Goal: Task Accomplishment & Management: Manage account settings

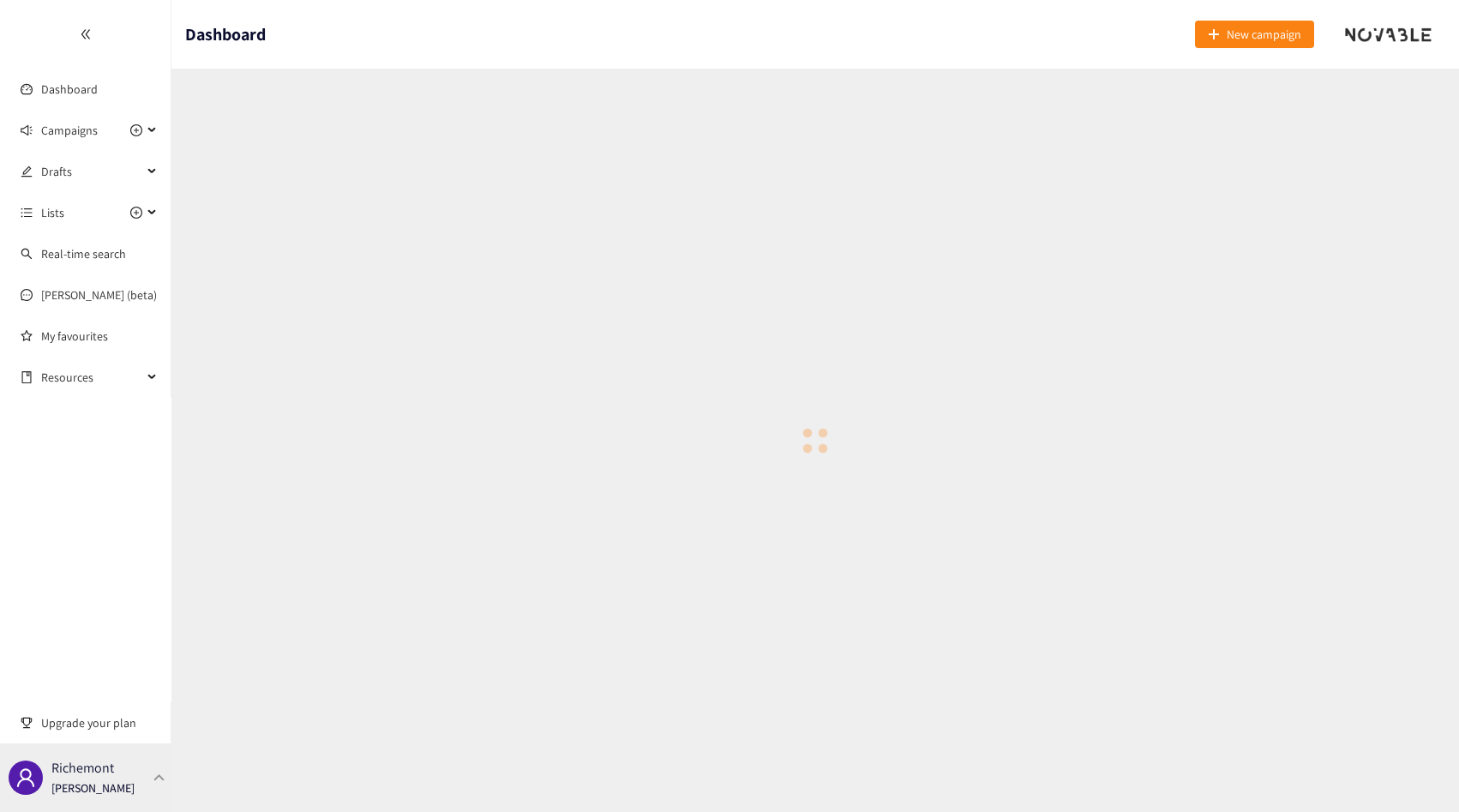
click at [83, 772] on p "Richemont" at bounding box center [82, 767] width 62 height 21
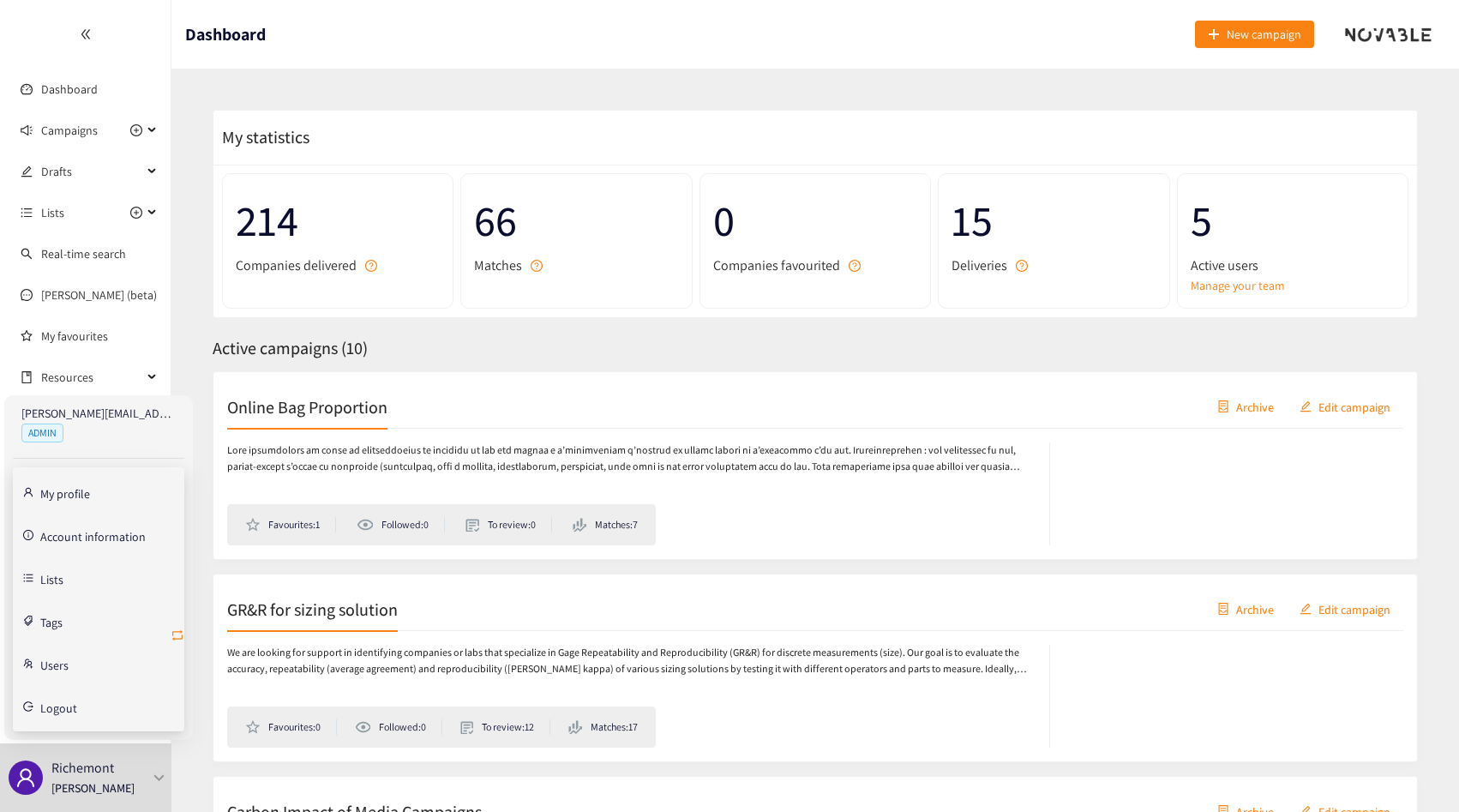
click at [174, 632] on icon "retweet" at bounding box center [177, 635] width 14 height 14
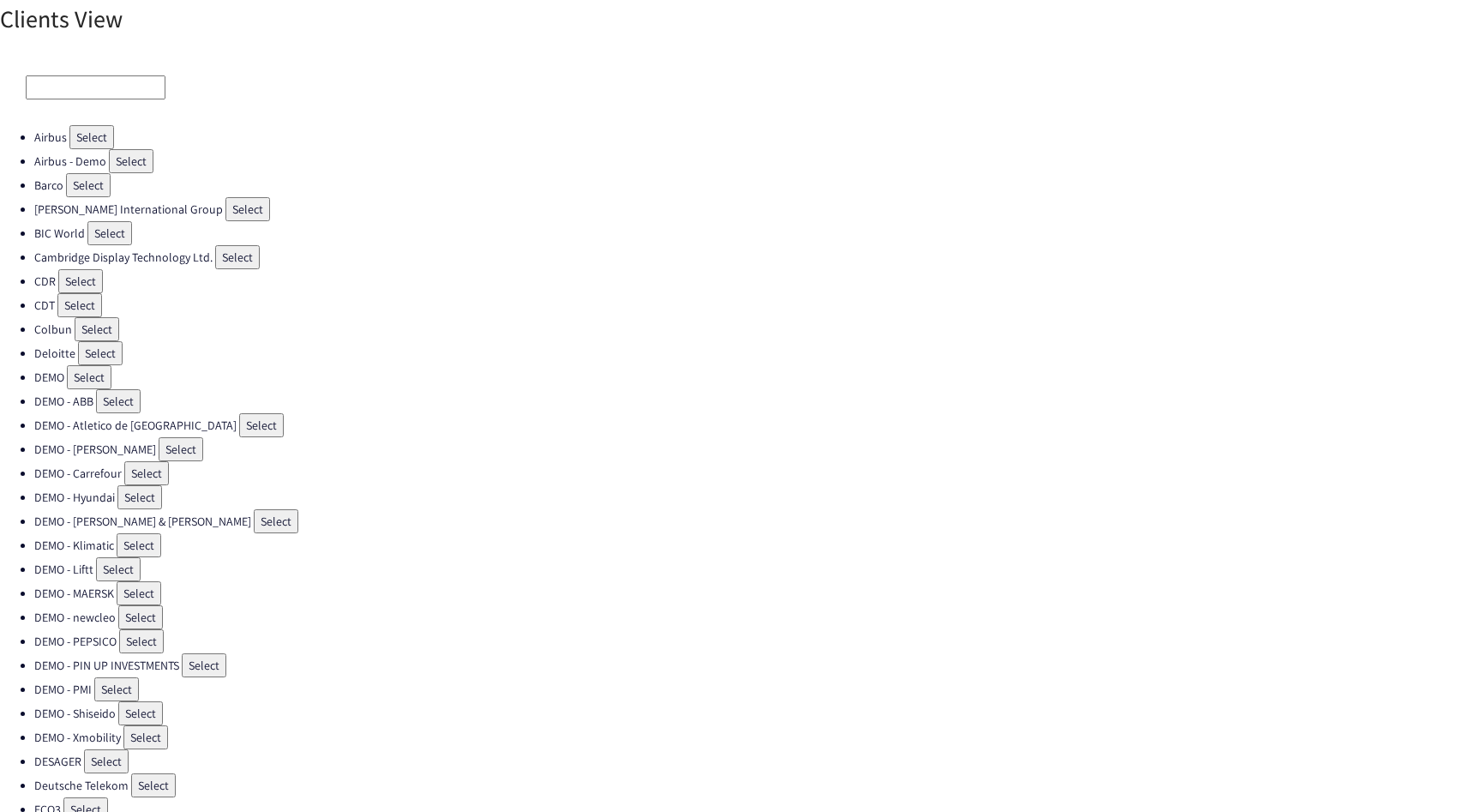
click at [74, 88] on input at bounding box center [95, 87] width 139 height 24
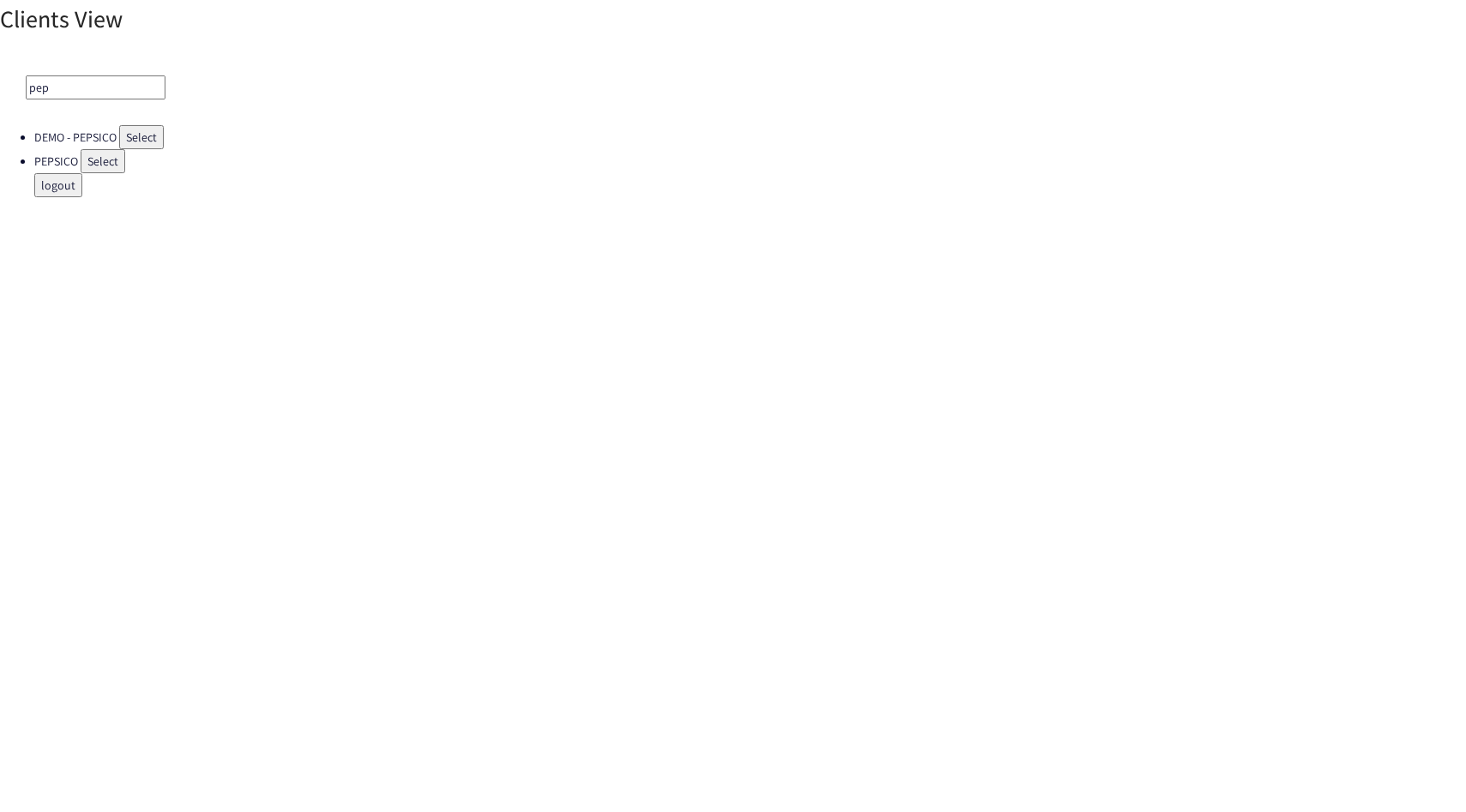
type input "pep"
click at [96, 154] on button "Select" at bounding box center [103, 161] width 45 height 24
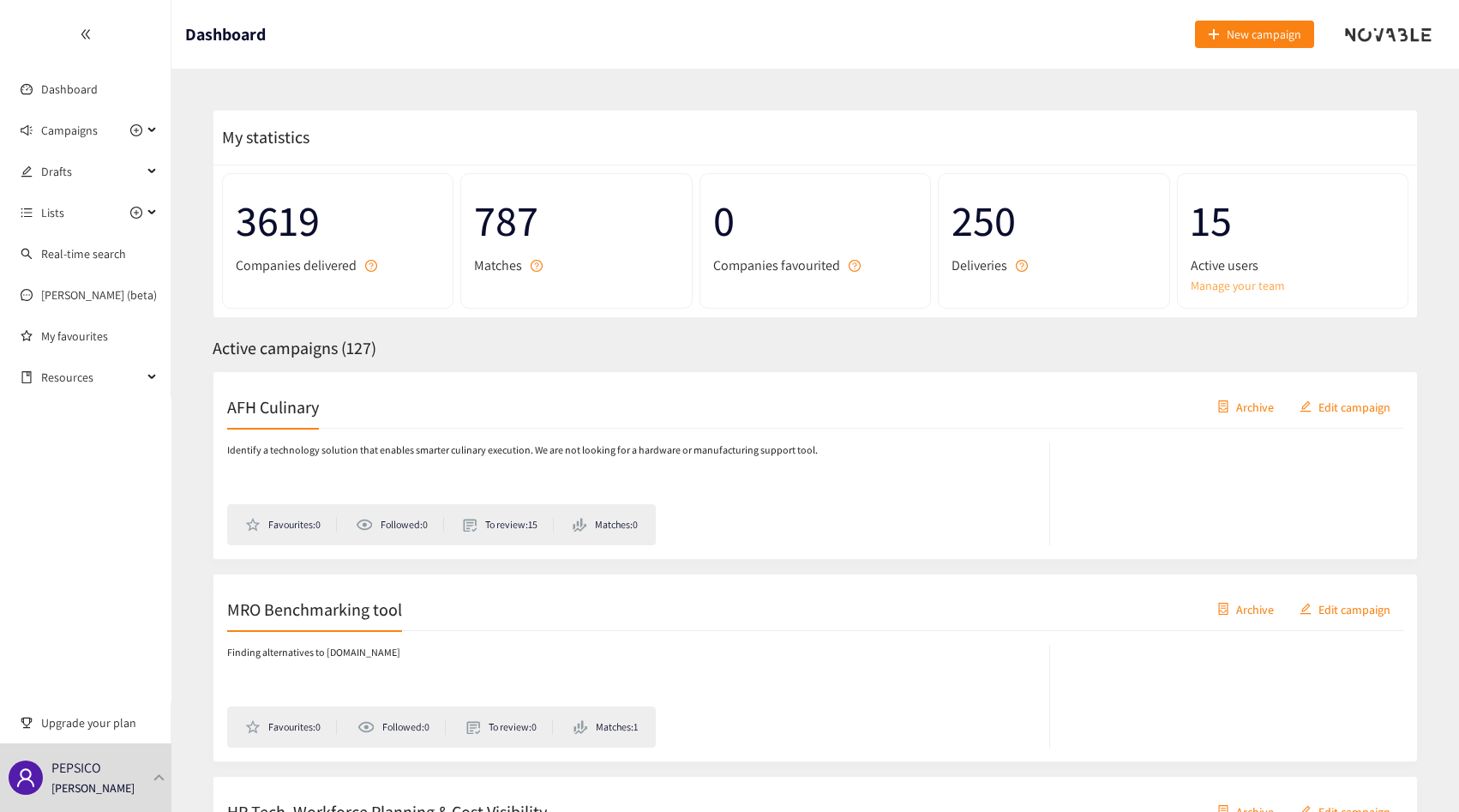
click at [1201, 285] on link "Manage your team" at bounding box center [1292, 285] width 204 height 19
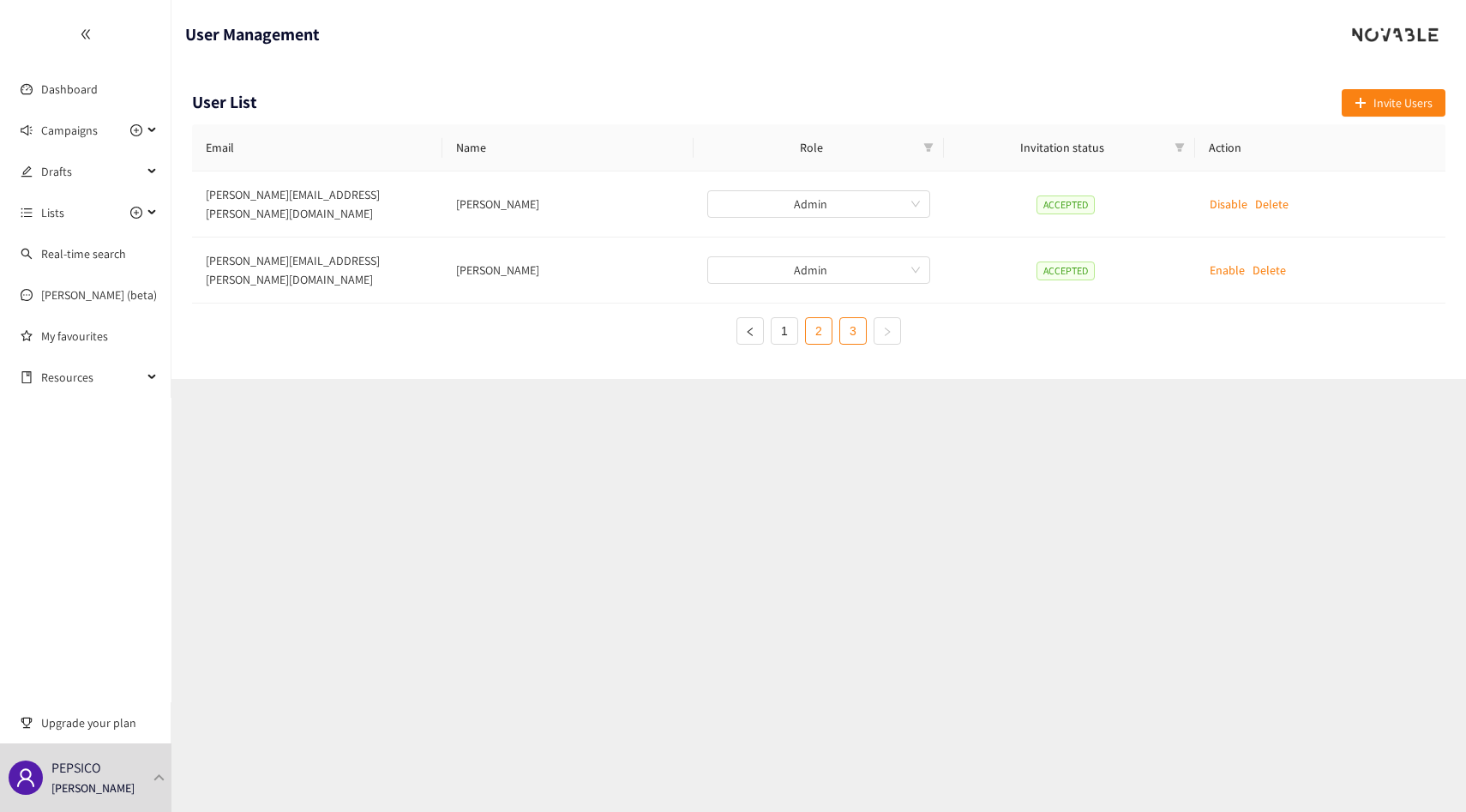
click at [812, 318] on link "2" at bounding box center [819, 331] width 26 height 26
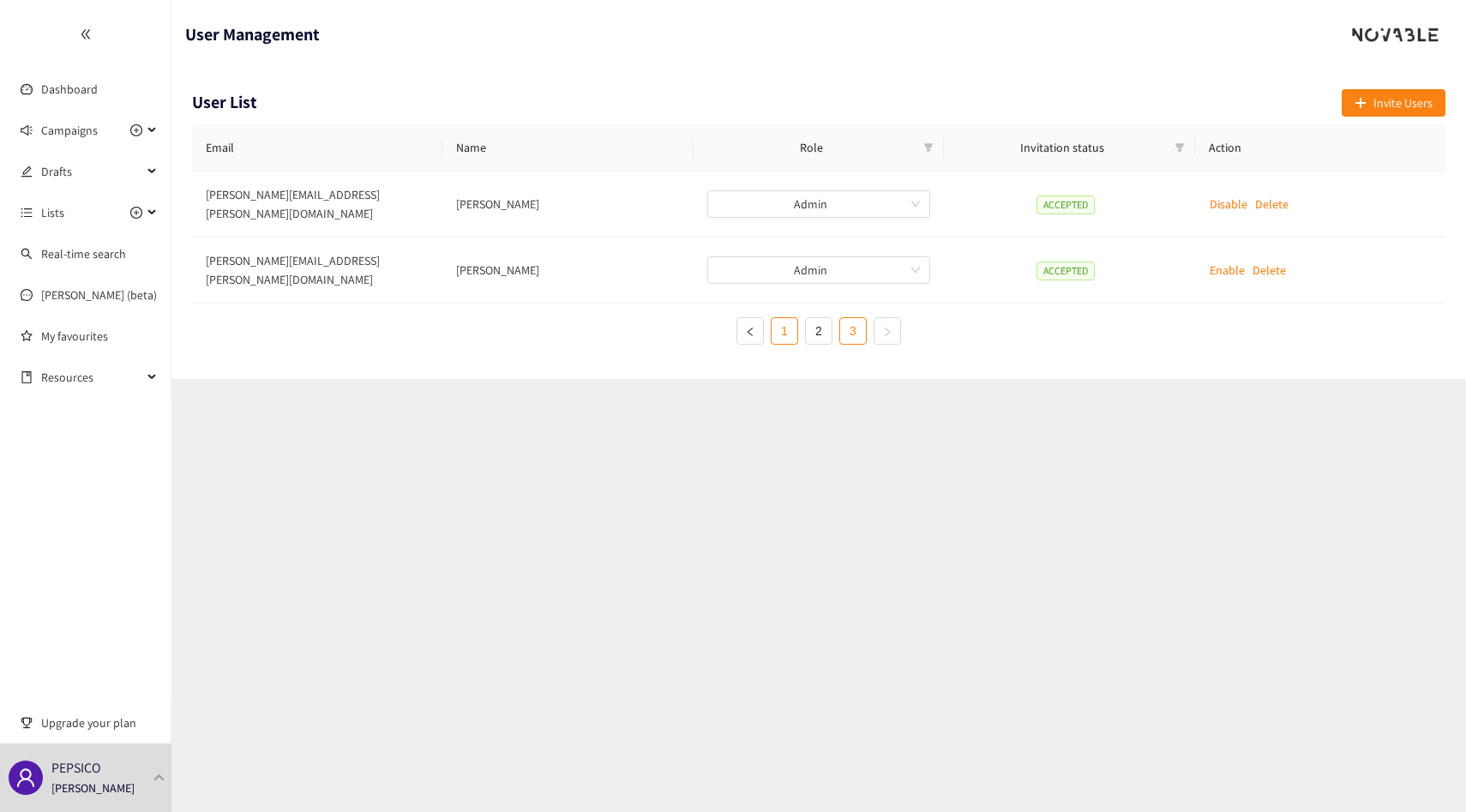
click at [782, 318] on link "1" at bounding box center [785, 331] width 26 height 26
